Goal: Task Accomplishment & Management: Use online tool/utility

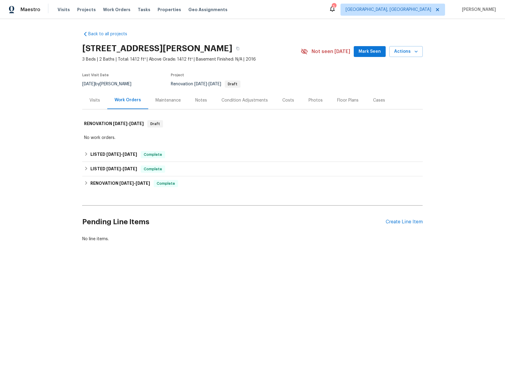
click at [94, 100] on div "Visits" at bounding box center [94, 100] width 11 height 6
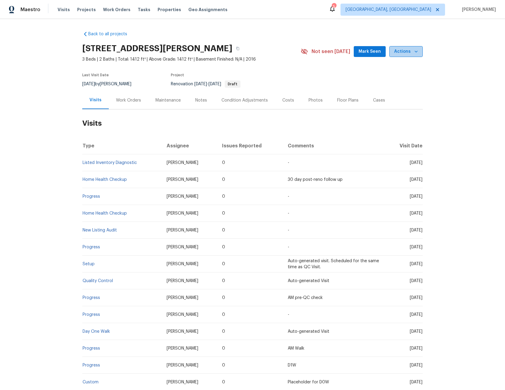
click at [409, 50] on span "Actions" at bounding box center [406, 52] width 24 height 8
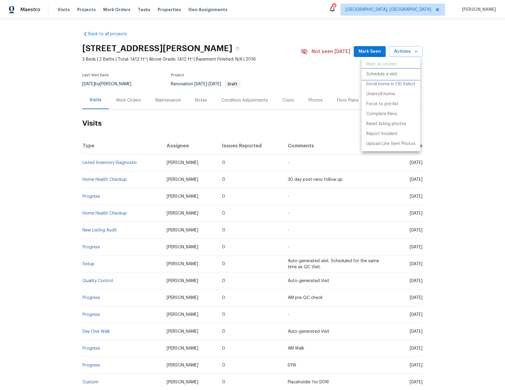
click at [375, 77] on li "Schedule a visit" at bounding box center [390, 74] width 59 height 10
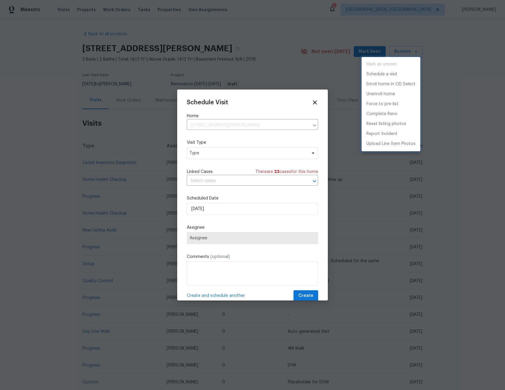
click at [235, 153] on div at bounding box center [252, 195] width 505 height 390
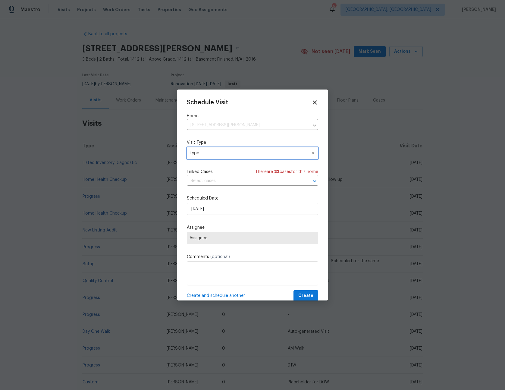
click at [232, 154] on span "Type" at bounding box center [247, 153] width 117 height 6
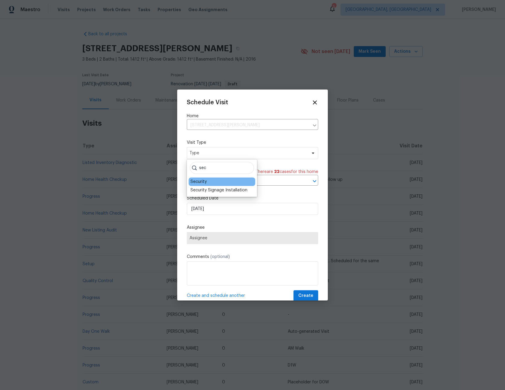
type input "sec"
click at [202, 181] on div "Security" at bounding box center [198, 182] width 16 height 6
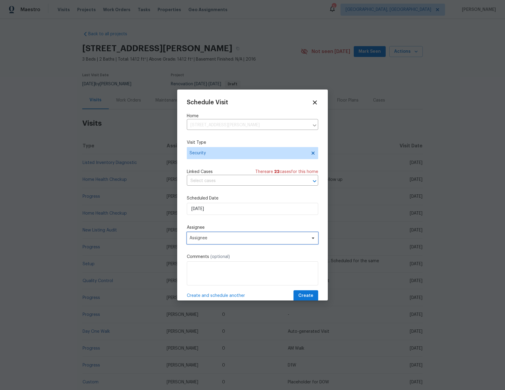
click at [220, 239] on span "Assignee" at bounding box center [248, 237] width 118 height 5
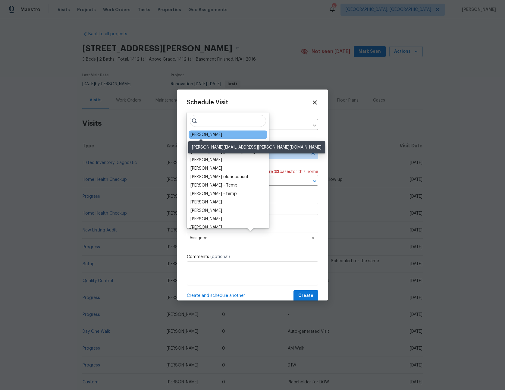
click at [204, 134] on div "Tyler Waltz" at bounding box center [206, 135] width 32 height 6
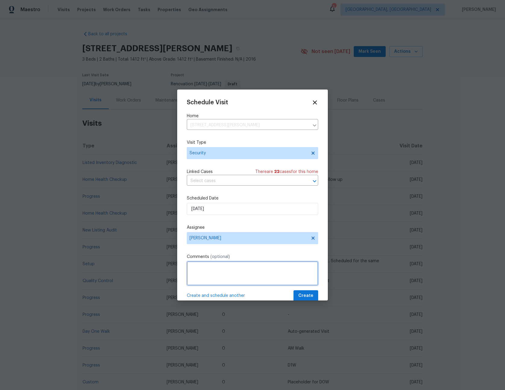
click at [218, 277] on textarea at bounding box center [252, 273] width 131 height 24
type textarea "-"
paste textarea "Rental Scammer has obtained the LB code. Please visit and change the code asap.…"
type textarea "Rental Scammer has obtained the LB code. Please visit and change the code asap.…"
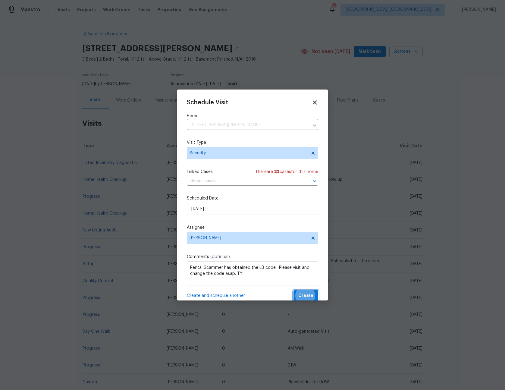
scroll to position [1, 0]
click at [293, 289] on button "Create" at bounding box center [305, 294] width 25 height 11
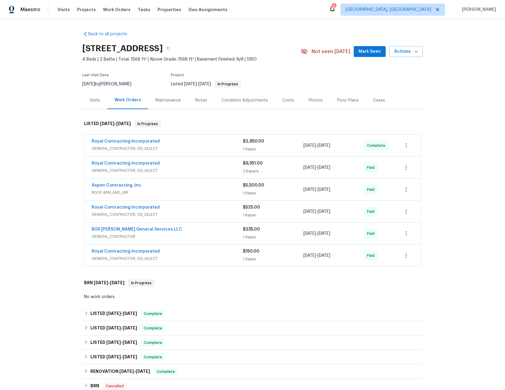
click at [94, 103] on div "Visits" at bounding box center [94, 100] width 25 height 18
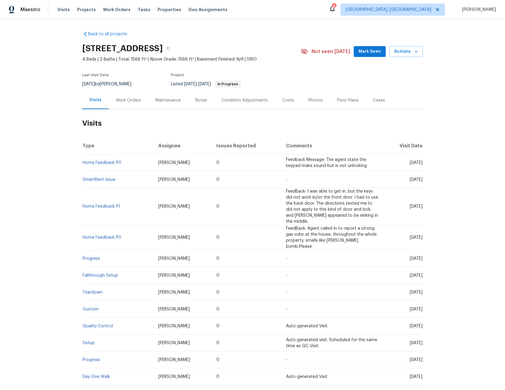
click at [295, 166] on span "Feedback Message: The agent state the keypad make sound but is not unlocking" at bounding box center [326, 162] width 81 height 10
click at [397, 54] on span "Actions" at bounding box center [406, 52] width 24 height 8
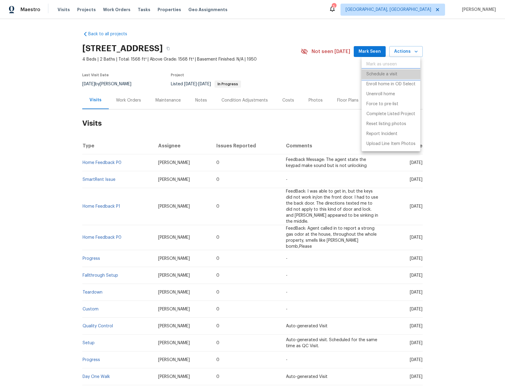
click at [375, 76] on p "Schedule a visit" at bounding box center [381, 74] width 31 height 6
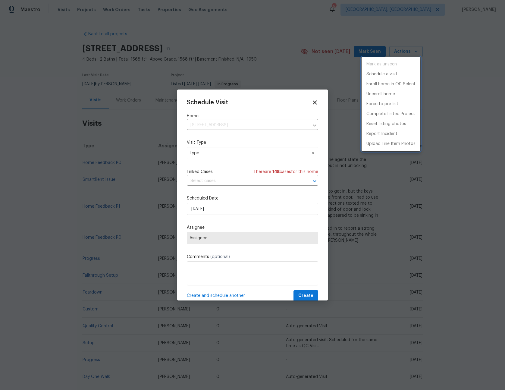
click at [234, 155] on div at bounding box center [252, 195] width 505 height 390
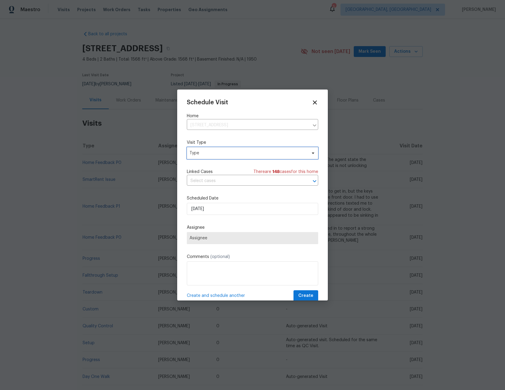
click at [227, 155] on span "Type" at bounding box center [247, 153] width 117 height 6
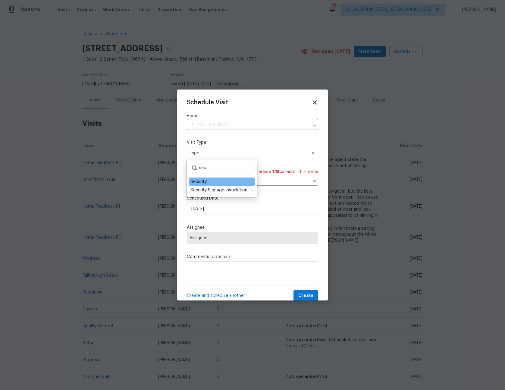
type input "sec"
click at [205, 182] on div "Security" at bounding box center [198, 182] width 16 height 6
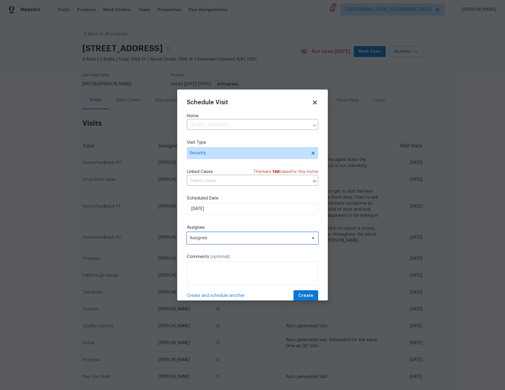
click at [222, 240] on span "Assignee" at bounding box center [248, 237] width 118 height 5
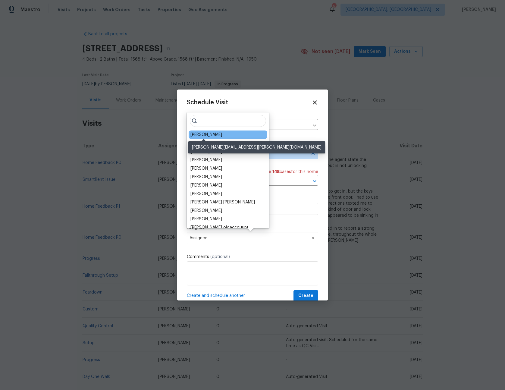
click at [203, 135] on div "[PERSON_NAME]" at bounding box center [206, 135] width 32 height 6
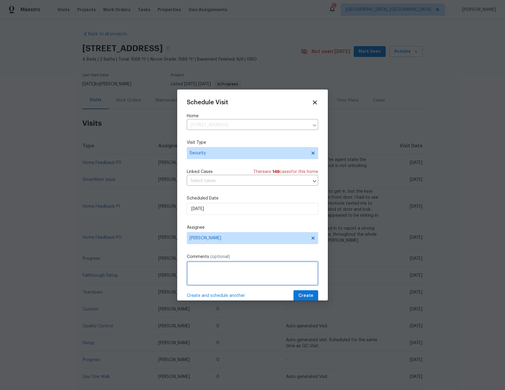
click at [214, 278] on textarea at bounding box center [252, 273] width 131 height 24
type textarea "-"
paste textarea "Rental Scammer has obtained the LB code. Please visit and change the code asap.…"
type textarea "Rental Scammer has obtained the LB code. Please visit and change the code asap.…"
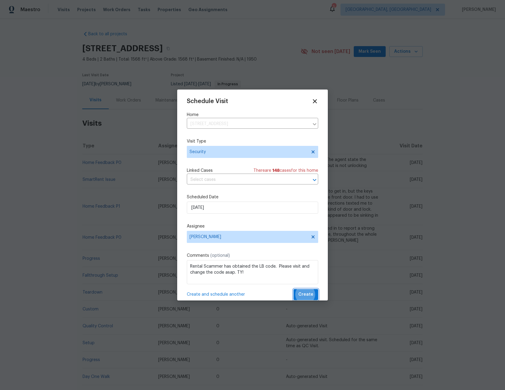
click at [293, 289] on button "Create" at bounding box center [305, 294] width 25 height 11
